Goal: Task Accomplishment & Management: Manage account settings

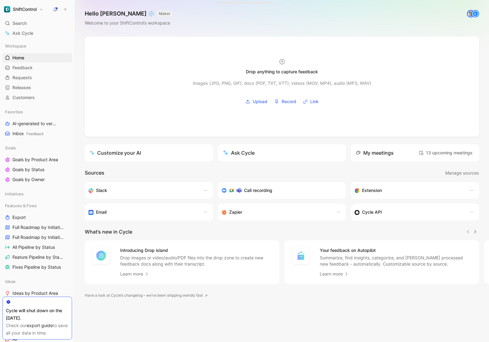
click at [35, 8] on h1 "ShiftControl" at bounding box center [25, 10] width 24 height 6
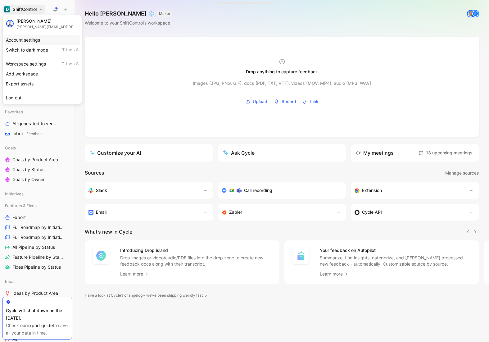
click at [23, 38] on div "Account settings" at bounding box center [42, 40] width 76 height 10
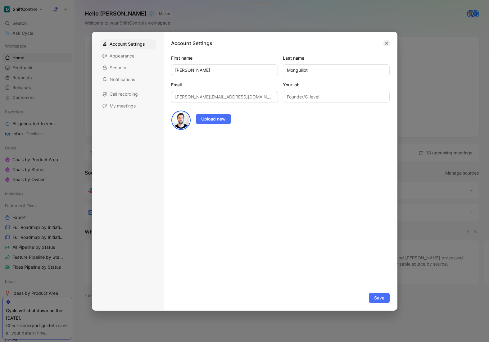
click at [387, 43] on icon "button" at bounding box center [386, 43] width 4 height 4
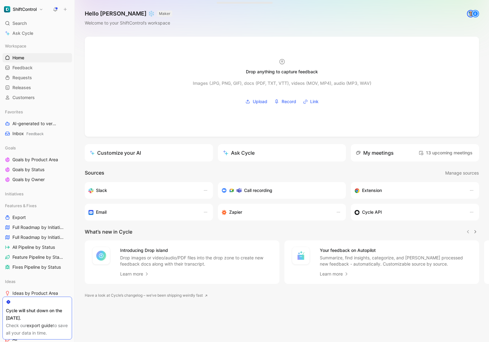
click at [29, 11] on h1 "ShiftControl" at bounding box center [25, 10] width 24 height 6
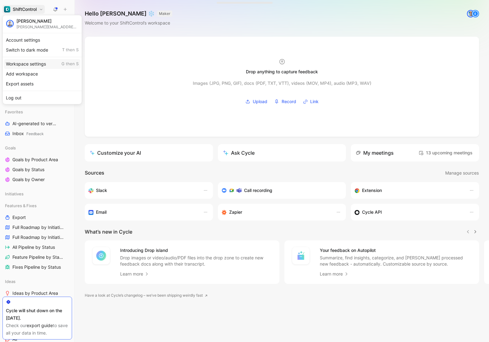
click at [23, 65] on div "Workspace settings G then S" at bounding box center [42, 64] width 76 height 10
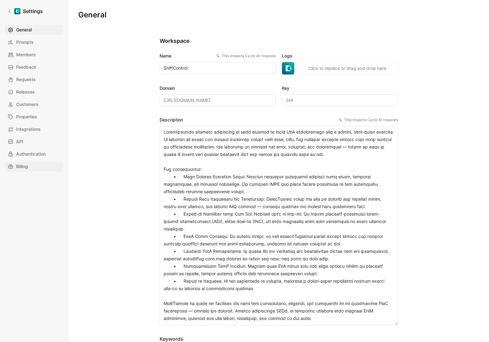
click at [25, 164] on span "Billing" at bounding box center [22, 166] width 12 height 7
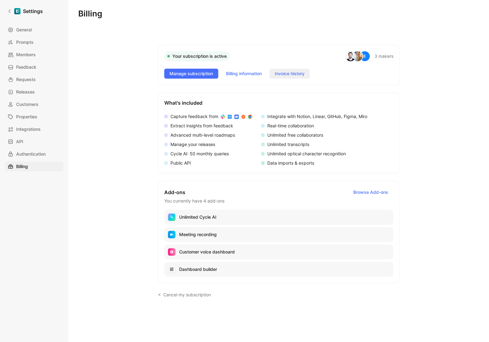
click at [299, 74] on span "Invoice history" at bounding box center [290, 73] width 30 height 7
